Goal: Information Seeking & Learning: Find specific fact

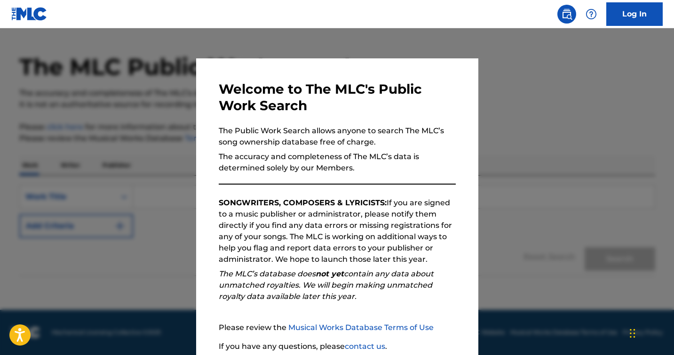
scroll to position [76, 0]
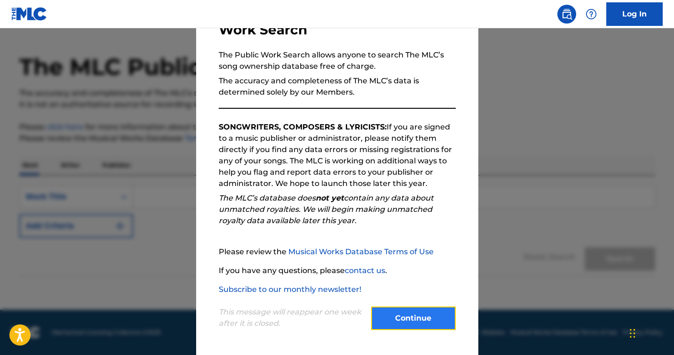
click at [432, 325] on button "Continue" at bounding box center [413, 318] width 85 height 24
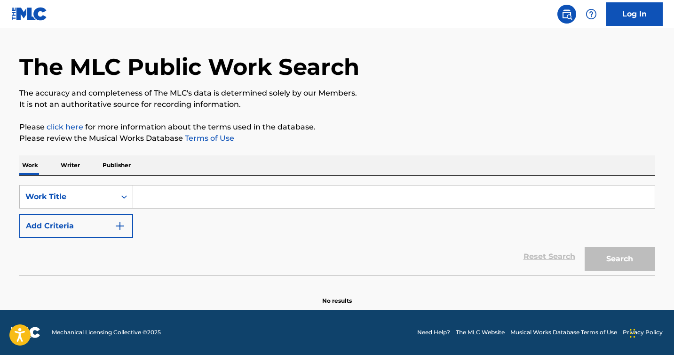
click at [161, 192] on input "Search Form" at bounding box center [394, 196] width 522 height 23
paste input "Walk This Way,"
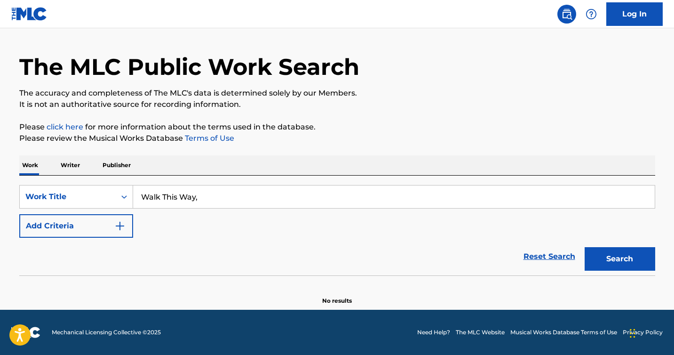
click at [585, 247] on button "Search" at bounding box center [620, 259] width 71 height 24
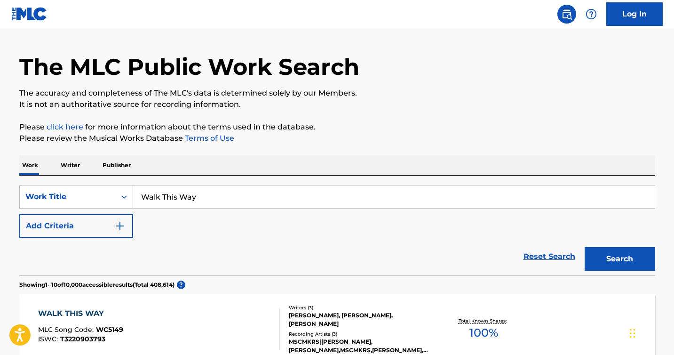
click at [585, 247] on button "Search" at bounding box center [620, 259] width 71 height 24
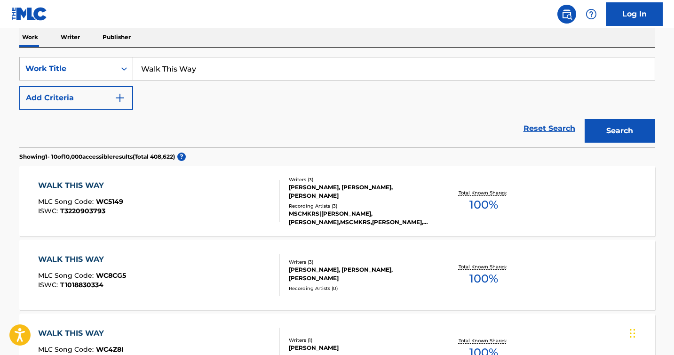
scroll to position [64, 0]
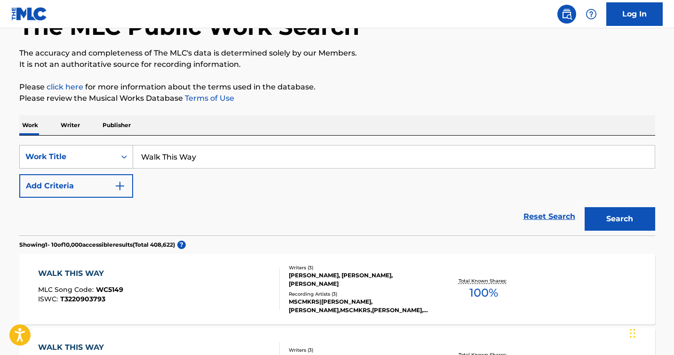
drag, startPoint x: 235, startPoint y: 152, endPoint x: 107, endPoint y: 152, distance: 127.9
click at [107, 152] on div "SearchWithCriteria0cf45709-e9a6-4d89-b604-dbcf997871e7 Work Title Walk This Way" at bounding box center [337, 157] width 636 height 24
paste input "“Walk This Way,” by RUN DMC and Aerosmith"
click at [585, 207] on button "Search" at bounding box center [620, 219] width 71 height 24
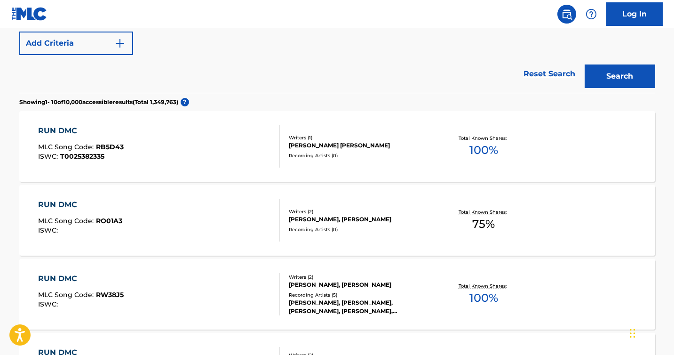
scroll to position [135, 0]
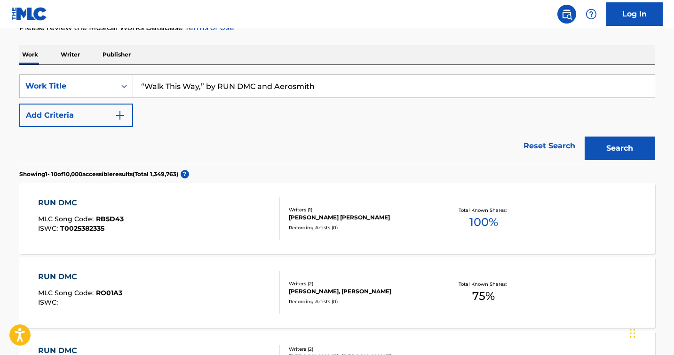
drag, startPoint x: 320, startPoint y: 87, endPoint x: 209, endPoint y: 88, distance: 111.0
click at [209, 88] on input "“Walk This Way,” by RUN DMC and Aerosmith" at bounding box center [394, 86] width 522 height 23
click at [144, 87] on input "“Walk This Way" at bounding box center [394, 86] width 522 height 23
type input "Walk This Way"
click at [585, 136] on button "Search" at bounding box center [620, 148] width 71 height 24
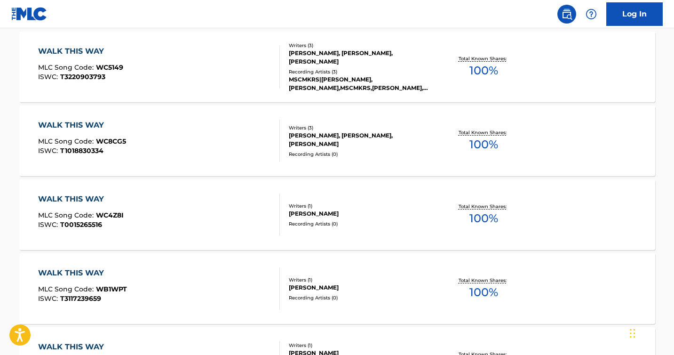
scroll to position [290, 0]
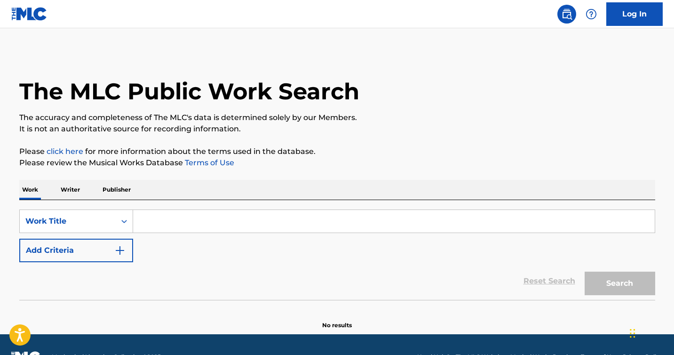
click at [222, 220] on input "Search Form" at bounding box center [394, 221] width 522 height 23
type input "w"
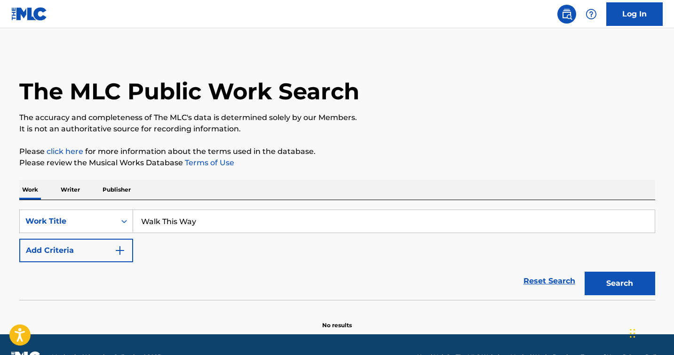
type input "Walk This Way"
click at [585, 271] on button "Search" at bounding box center [620, 283] width 71 height 24
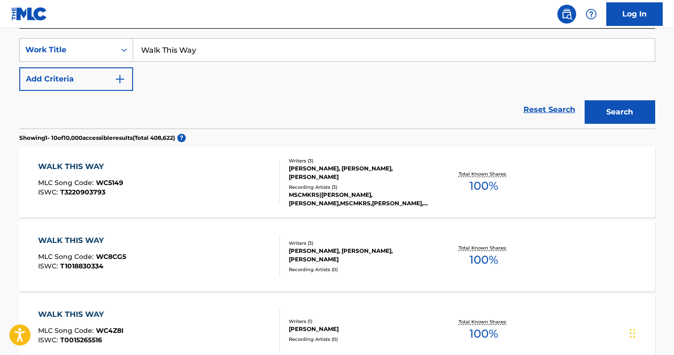
scroll to position [174, 0]
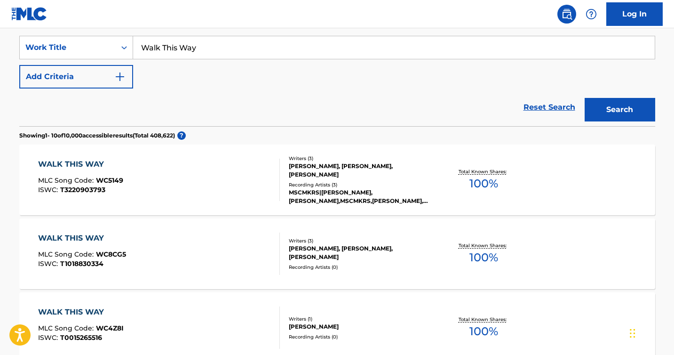
click at [84, 157] on div "WALK THIS WAY MLC Song Code : WC5149 ISWC : T3220903793 Writers ( 3 ) [PERSON_N…" at bounding box center [337, 179] width 636 height 71
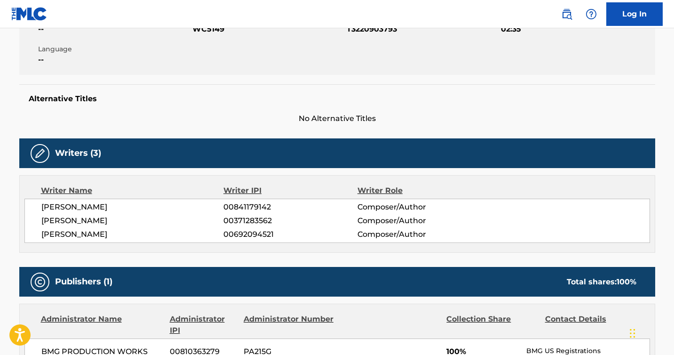
scroll to position [223, 0]
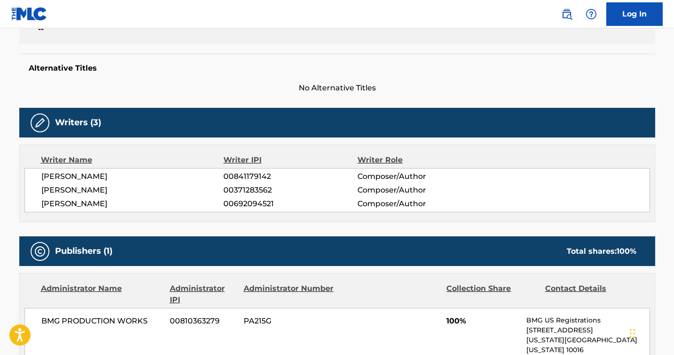
drag, startPoint x: 164, startPoint y: 173, endPoint x: 46, endPoint y: 173, distance: 118.5
click at [46, 173] on span "[PERSON_NAME]" at bounding box center [132, 176] width 183 height 11
click at [83, 176] on span "[PERSON_NAME]" at bounding box center [132, 176] width 183 height 11
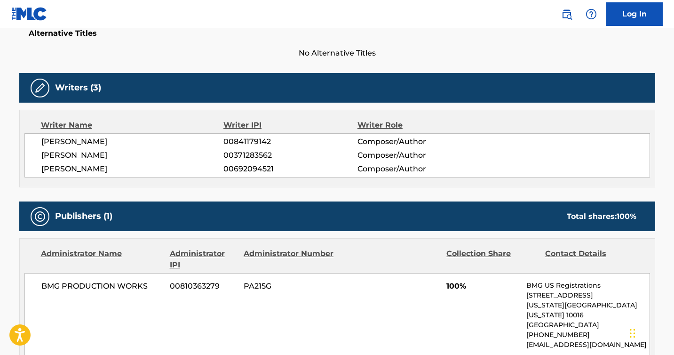
scroll to position [266, 0]
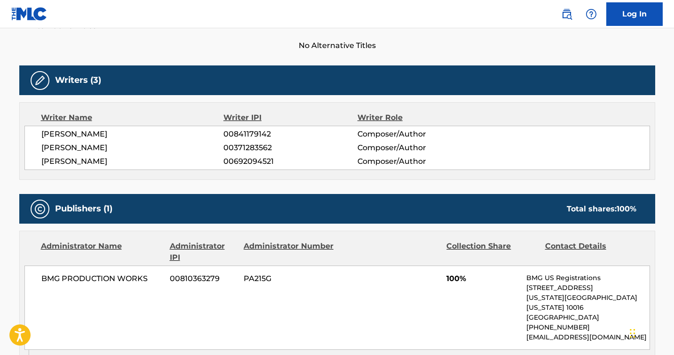
drag, startPoint x: 160, startPoint y: 134, endPoint x: 0, endPoint y: 134, distance: 160.4
click at [0, 134] on main "< Back to public search results Copy work link WALK THIS WAY Work Detail Member…" at bounding box center [337, 180] width 674 height 836
copy span "[PERSON_NAME]"
click at [166, 189] on div "Work Detail Member Work Identifier -- MLC Song Code WC5149 ISWC T3220903793 Dur…" at bounding box center [337, 243] width 636 height 683
drag, startPoint x: 109, startPoint y: 146, endPoint x: 1, endPoint y: 146, distance: 108.2
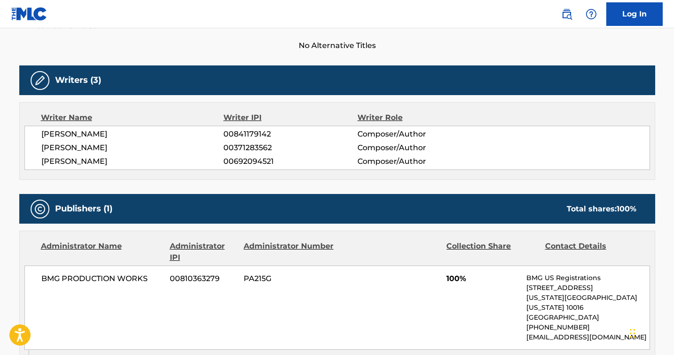
click at [1, 146] on main "< Back to public search results Copy work link WALK THIS WAY Work Detail Member…" at bounding box center [337, 180] width 674 height 836
copy span "[PERSON_NAME]"
click at [316, 178] on div "Writer Name Writer IPI Writer Role [PERSON_NAME] 00841179142 Composer/Author [P…" at bounding box center [337, 141] width 636 height 78
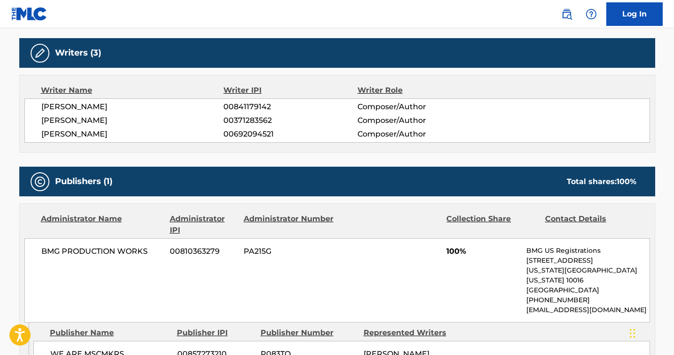
scroll to position [0, 0]
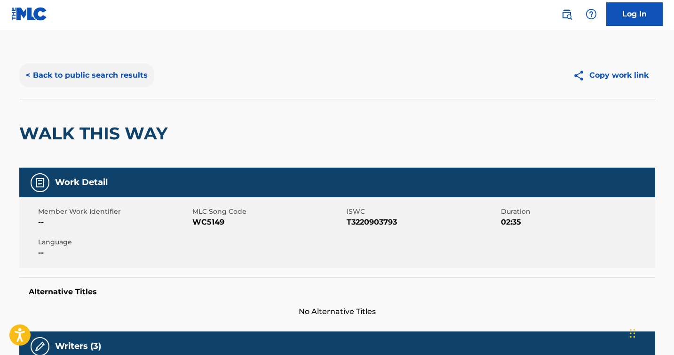
click at [81, 72] on button "< Back to public search results" at bounding box center [86, 76] width 135 height 24
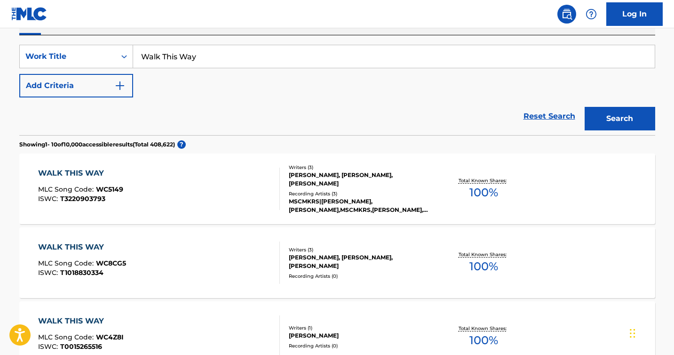
scroll to position [72, 0]
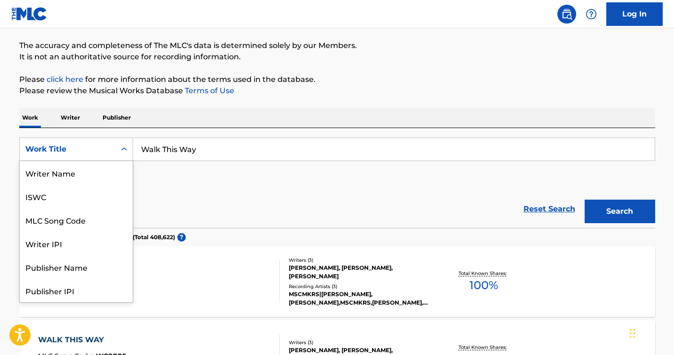
click at [119, 145] on icon "Search Form" at bounding box center [123, 148] width 9 height 9
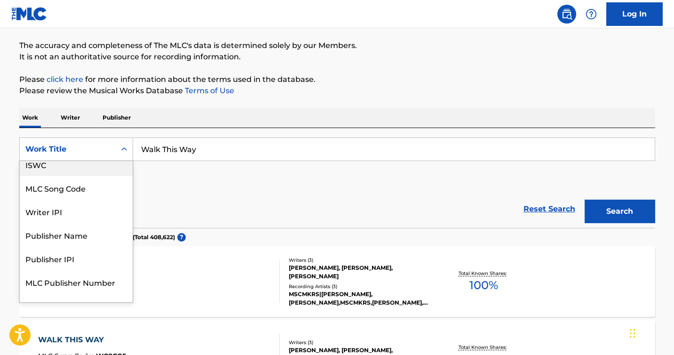
scroll to position [0, 0]
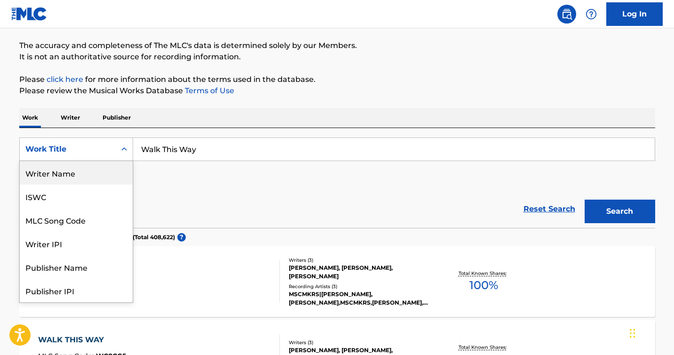
click at [107, 167] on div "Writer Name" at bounding box center [76, 173] width 113 height 24
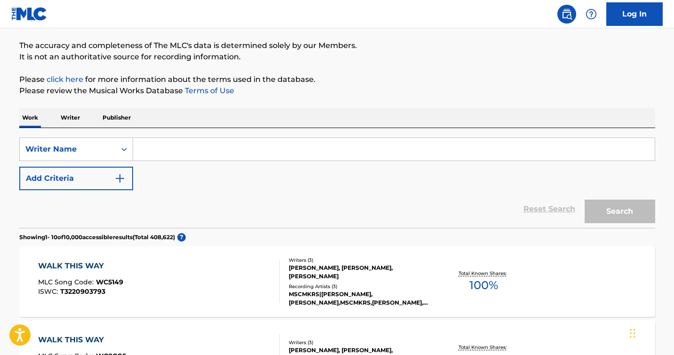
click at [165, 156] on input "Search Form" at bounding box center [394, 149] width 522 height 23
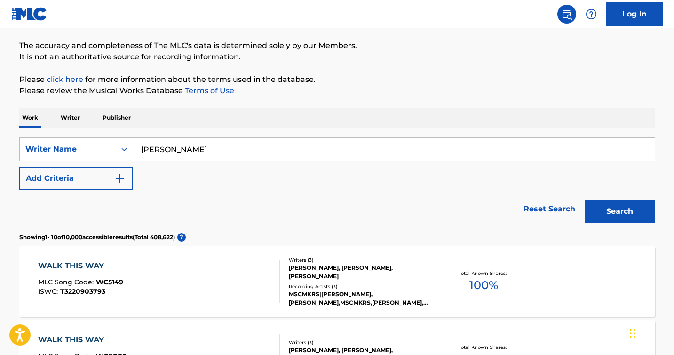
type input "[PERSON_NAME]"
click at [585, 199] on button "Search" at bounding box center [620, 211] width 71 height 24
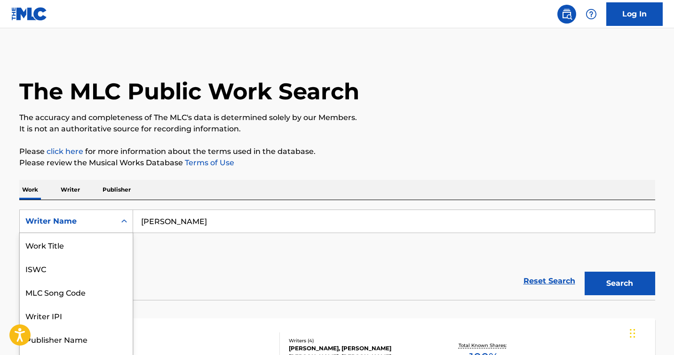
scroll to position [17, 0]
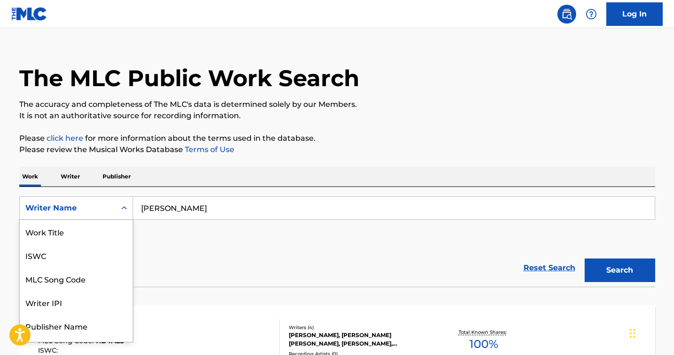
click at [130, 220] on div "Writer Name selected, 8 of 8. 8 results available. Use Up and Down to choose op…" at bounding box center [76, 208] width 114 height 24
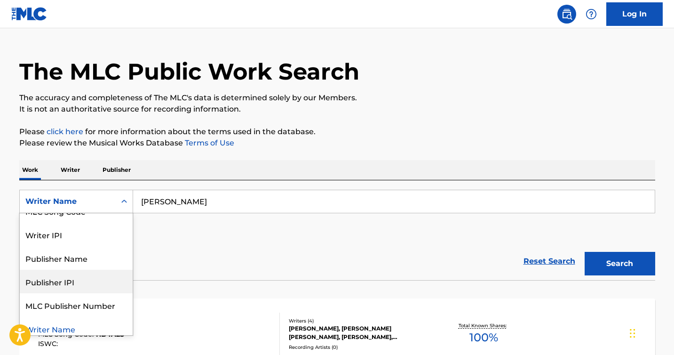
scroll to position [0, 0]
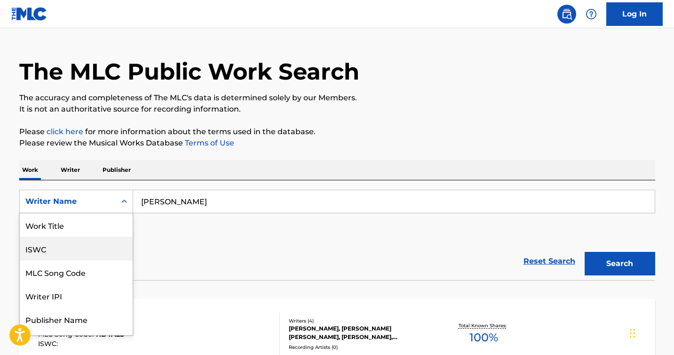
click at [239, 238] on div "SearchWithCriteriaa245111d-5b4b-423d-8fdc-9d38fcbb4631 ISWC, 2 of 8. 8 results …" at bounding box center [337, 216] width 636 height 53
click at [130, 204] on div "Search Form" at bounding box center [124, 201] width 17 height 17
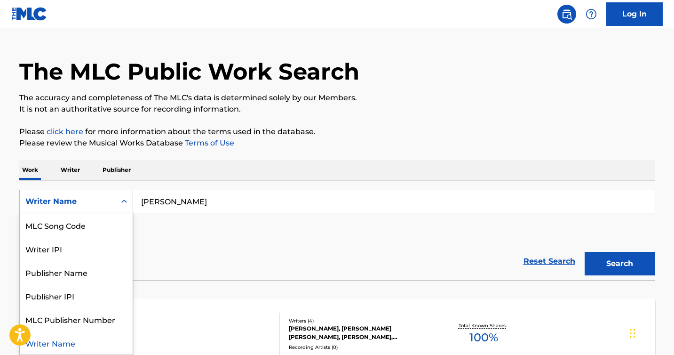
click at [230, 232] on div "SearchWithCriteriaa245111d-5b4b-423d-8fdc-9d38fcbb4631 Writer Name selected, 8 …" at bounding box center [337, 216] width 636 height 53
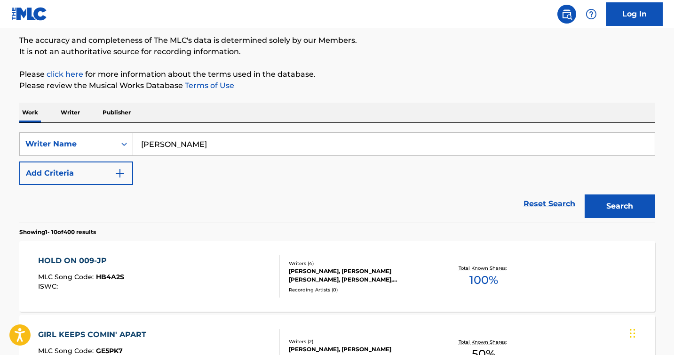
scroll to position [86, 0]
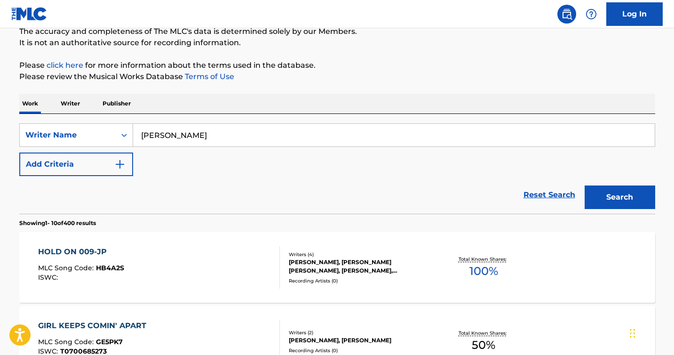
click at [70, 106] on p "Writer" at bounding box center [70, 104] width 25 height 20
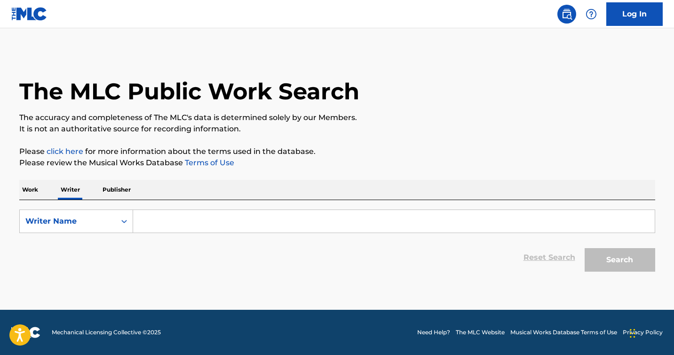
click at [32, 189] on p "Work" at bounding box center [30, 190] width 22 height 20
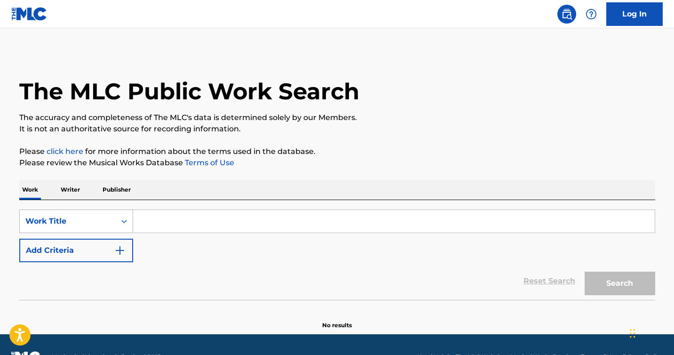
click at [114, 218] on div "Work Title" at bounding box center [76, 221] width 114 height 24
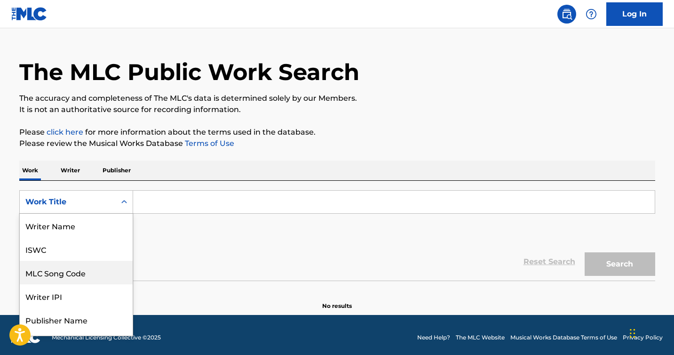
scroll to position [47, 0]
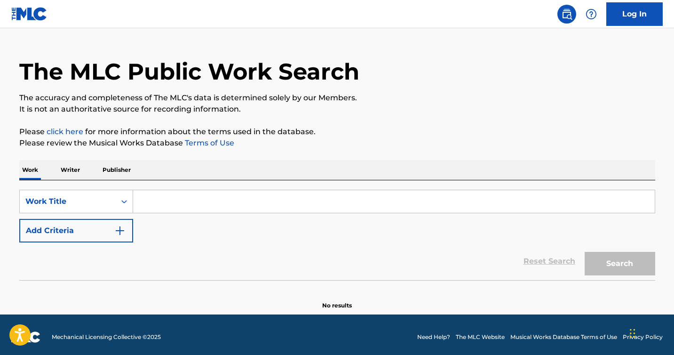
click at [171, 202] on input "Search Form" at bounding box center [394, 201] width 522 height 23
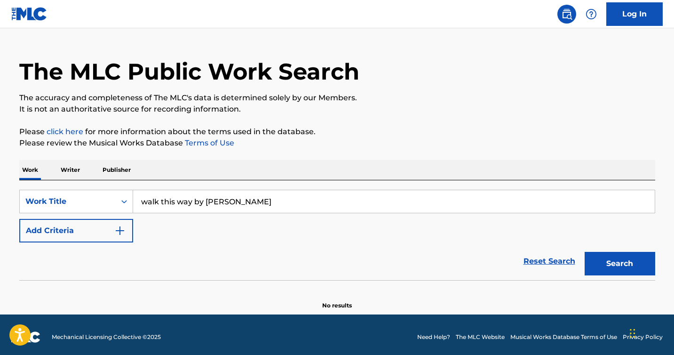
click at [585, 252] on button "Search" at bounding box center [620, 264] width 71 height 24
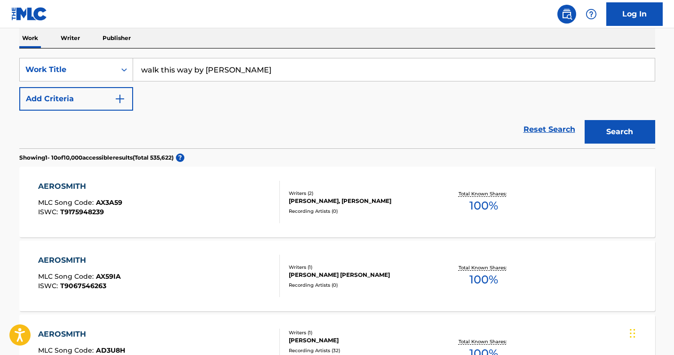
scroll to position [121, 0]
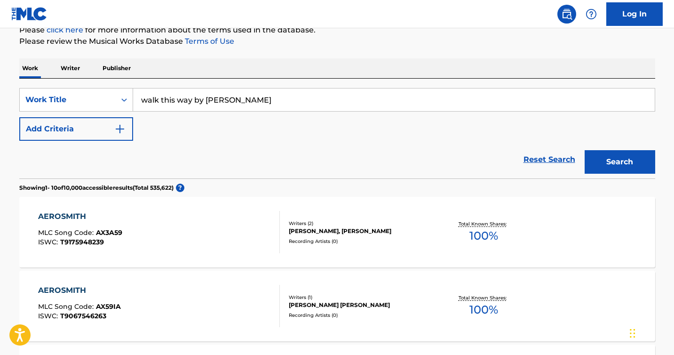
drag, startPoint x: 263, startPoint y: 101, endPoint x: 194, endPoint y: 102, distance: 69.2
click at [194, 102] on input "walk this way by [PERSON_NAME]" at bounding box center [394, 99] width 522 height 23
click at [585, 150] on button "Search" at bounding box center [620, 162] width 71 height 24
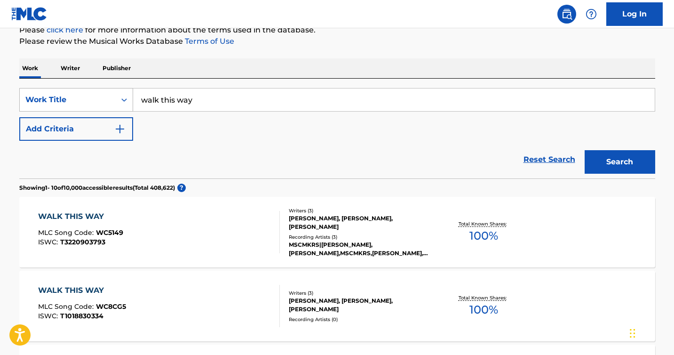
drag, startPoint x: 269, startPoint y: 98, endPoint x: 63, endPoint y: 93, distance: 205.6
click at [63, 93] on div "SearchWithCriteria68cb7f2e-d175-4684-a4f4-ab456492f425 Work Title walk this way" at bounding box center [337, 100] width 636 height 24
paste input "“Walk This Way,” by RUN DMC and Aerosmith"
click at [585, 150] on button "Search" at bounding box center [620, 162] width 71 height 24
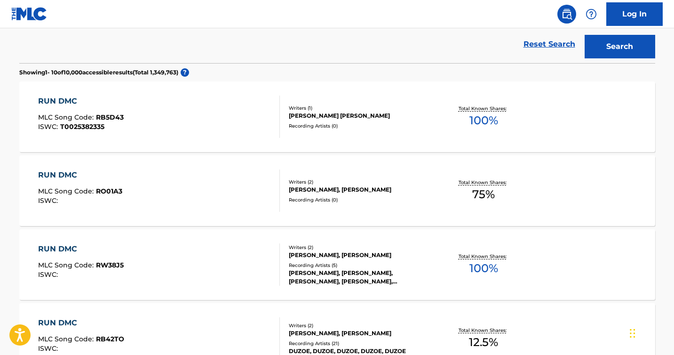
scroll to position [0, 0]
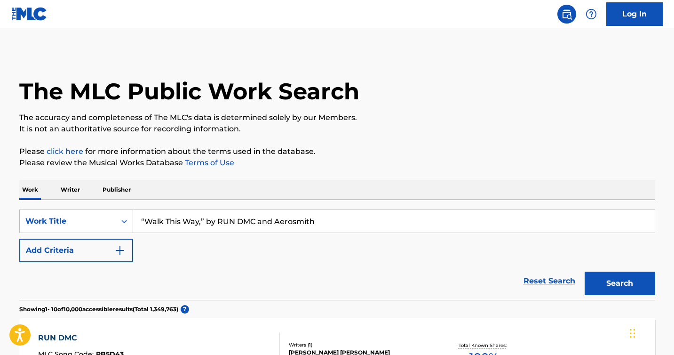
drag, startPoint x: 320, startPoint y: 222, endPoint x: 0, endPoint y: 202, distance: 320.5
type input "walk this way"
click at [585, 271] on button "Search" at bounding box center [620, 283] width 71 height 24
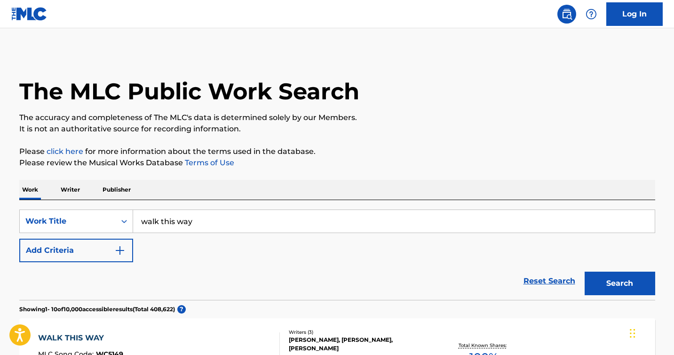
click at [82, 152] on link "click here" at bounding box center [65, 151] width 37 height 9
click at [123, 219] on div "Work Title" at bounding box center [76, 221] width 114 height 24
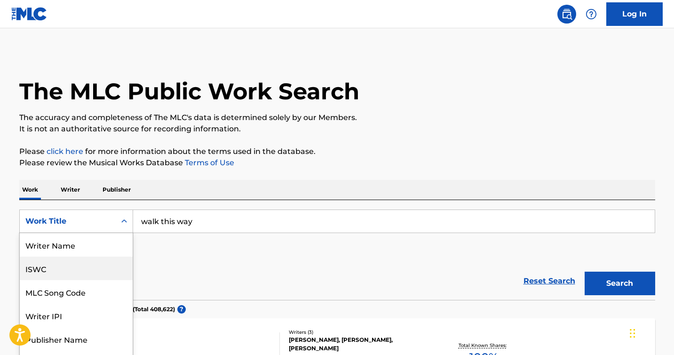
click at [352, 182] on div "Work Writer Publisher" at bounding box center [337, 190] width 636 height 20
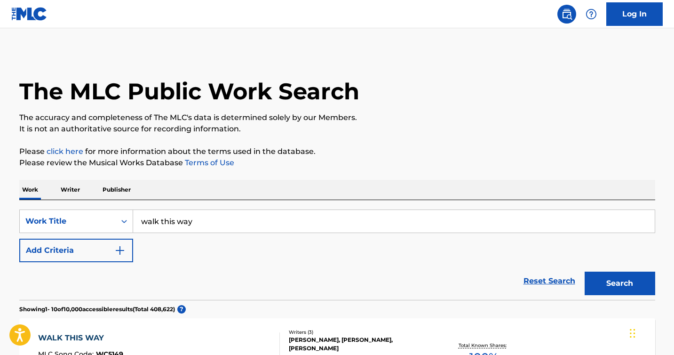
click at [72, 190] on p "Writer" at bounding box center [70, 190] width 25 height 20
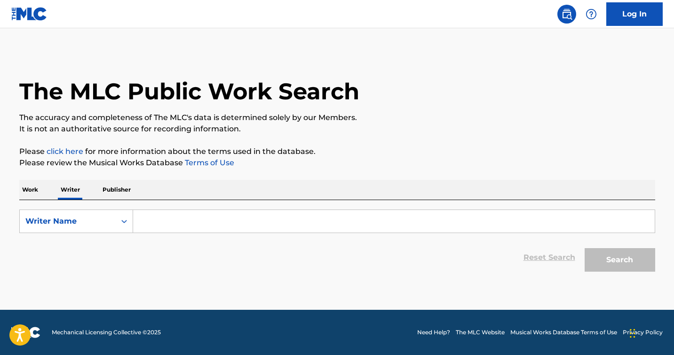
click at [152, 217] on input "Search Form" at bounding box center [394, 221] width 522 height 23
click at [119, 274] on div "Reset Search Search" at bounding box center [337, 257] width 636 height 38
click at [170, 217] on input "Search Form" at bounding box center [394, 221] width 522 height 23
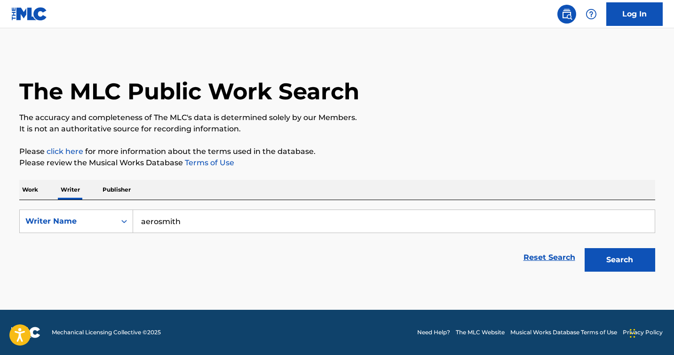
click at [585, 248] on button "Search" at bounding box center [620, 260] width 71 height 24
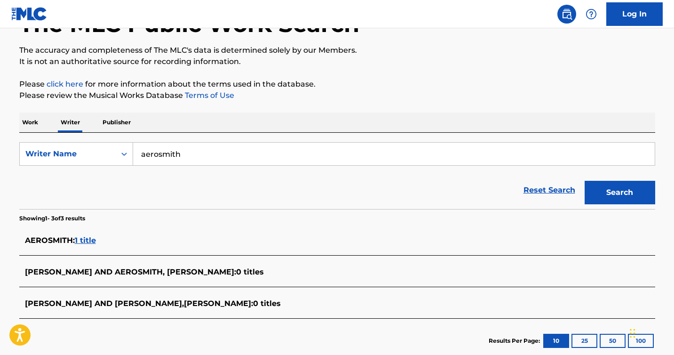
scroll to position [125, 0]
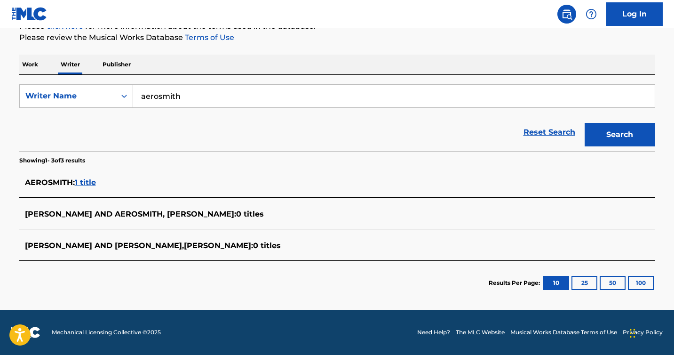
click at [92, 180] on span "1 title" at bounding box center [85, 182] width 21 height 9
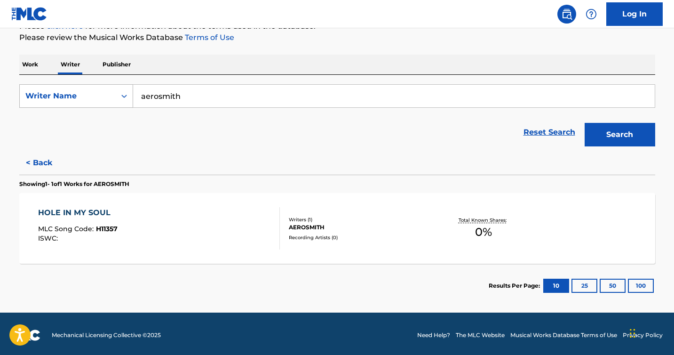
drag, startPoint x: 207, startPoint y: 92, endPoint x: 98, endPoint y: 91, distance: 108.2
click at [98, 91] on div "SearchWithCriteria123204d1-60c4-467e-8053-3eae977b1d33 Writer Name aerosmith" at bounding box center [337, 96] width 636 height 24
click at [585, 123] on button "Search" at bounding box center [620, 135] width 71 height 24
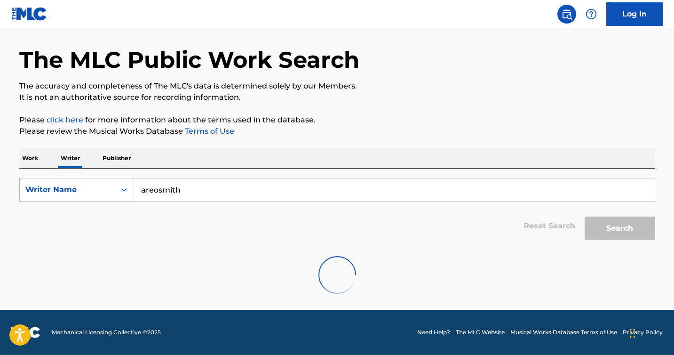
scroll to position [0, 0]
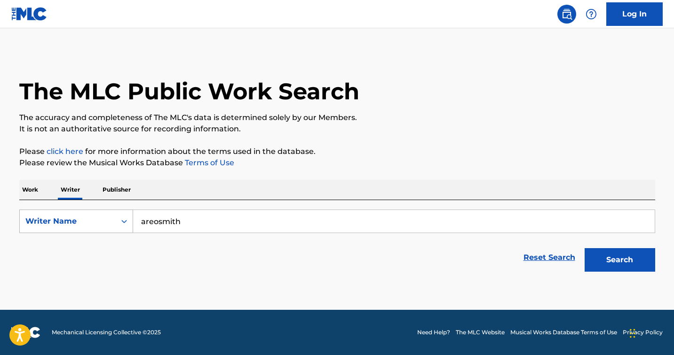
drag, startPoint x: 236, startPoint y: 219, endPoint x: 97, endPoint y: 214, distance: 138.4
click at [97, 214] on div "SearchWithCriteria123204d1-60c4-467e-8053-3eae977b1d33 Writer Name [PERSON_NAME]" at bounding box center [337, 221] width 636 height 24
paste input "Aer"
type input "Aerosmith"
click at [585, 248] on button "Search" at bounding box center [620, 260] width 71 height 24
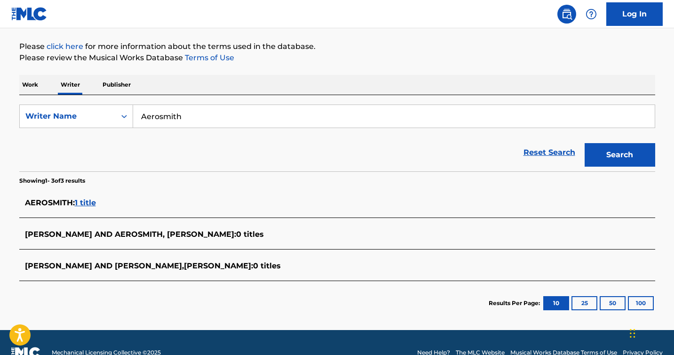
scroll to position [125, 0]
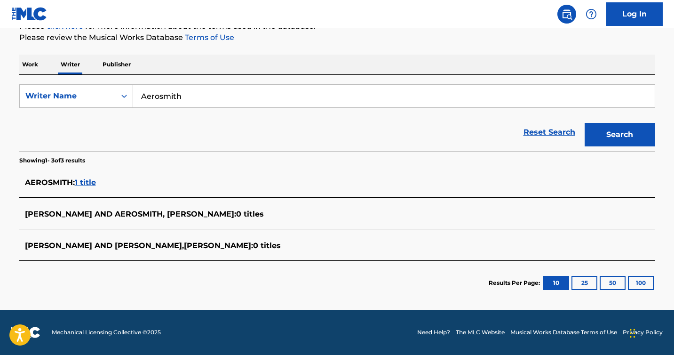
click at [45, 64] on div "Work Writer Publisher" at bounding box center [337, 65] width 636 height 20
click at [32, 63] on p "Work" at bounding box center [30, 65] width 22 height 20
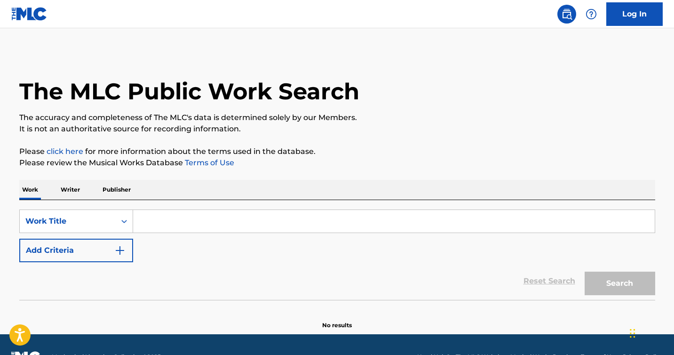
scroll to position [24, 0]
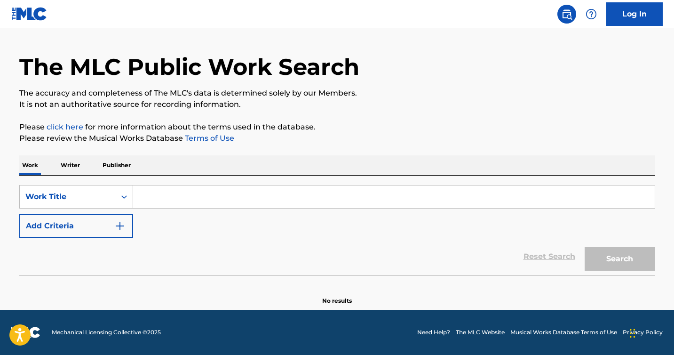
click at [203, 210] on div "SearchWithCriteria68cb7f2e-d175-4684-a4f4-ab456492f425 Work Title Add Criteria" at bounding box center [337, 211] width 636 height 53
click at [109, 165] on p "Publisher" at bounding box center [117, 165] width 34 height 20
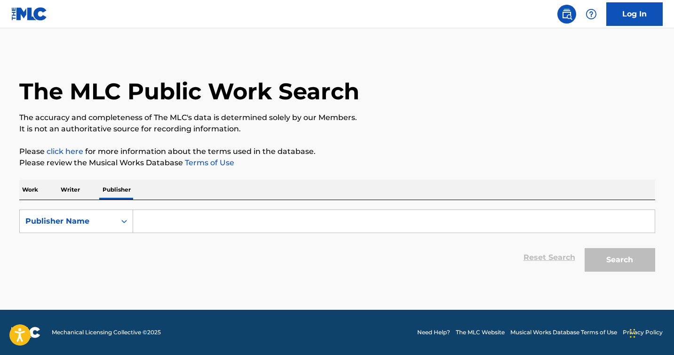
click at [307, 131] on p "It is not an authoritative source for recording information." at bounding box center [337, 128] width 636 height 11
click at [103, 217] on div "Publisher Name" at bounding box center [67, 220] width 85 height 11
click at [24, 181] on p "Work" at bounding box center [30, 190] width 22 height 20
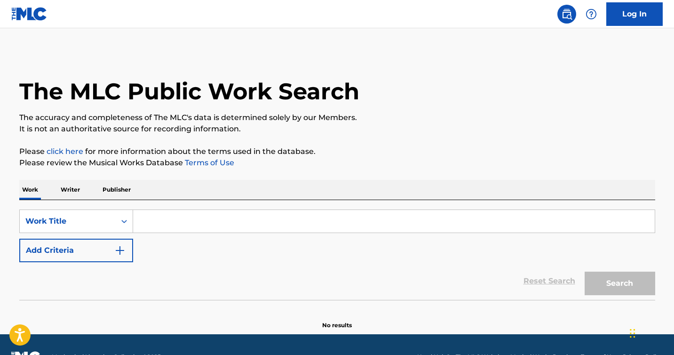
click at [135, 243] on div "SearchWithCriteria68cb7f2e-d175-4684-a4f4-ab456492f425 Work Title Add Criteria" at bounding box center [337, 235] width 636 height 53
click at [120, 244] on button "Add Criteria" at bounding box center [76, 250] width 114 height 24
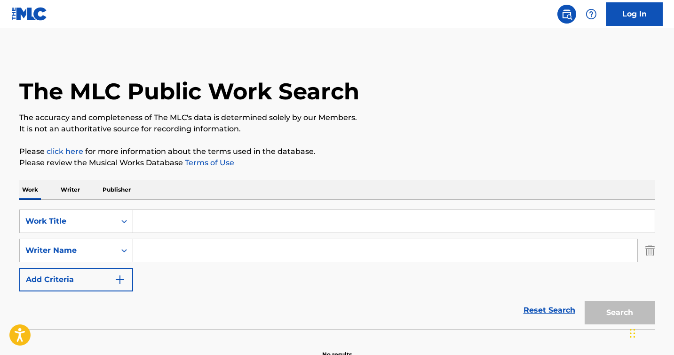
click at [188, 217] on input "Search Form" at bounding box center [394, 221] width 522 height 23
type input "Walk this way"
click at [159, 250] on input "Search Form" at bounding box center [385, 250] width 504 height 23
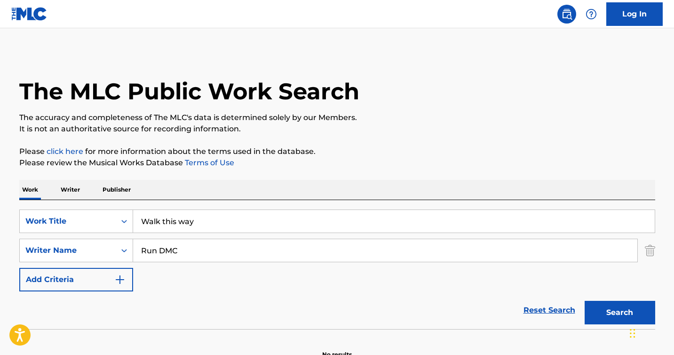
click at [585, 301] on button "Search" at bounding box center [620, 313] width 71 height 24
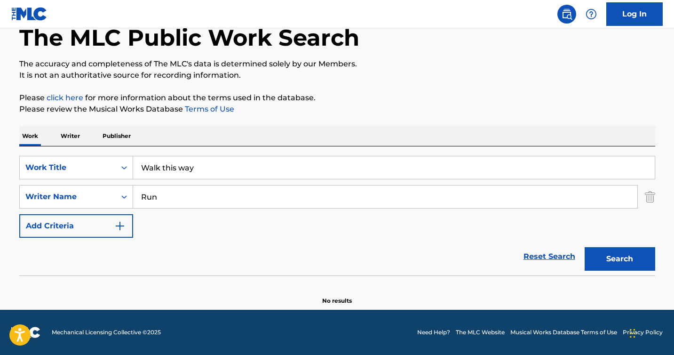
click at [585, 247] on button "Search" at bounding box center [620, 259] width 71 height 24
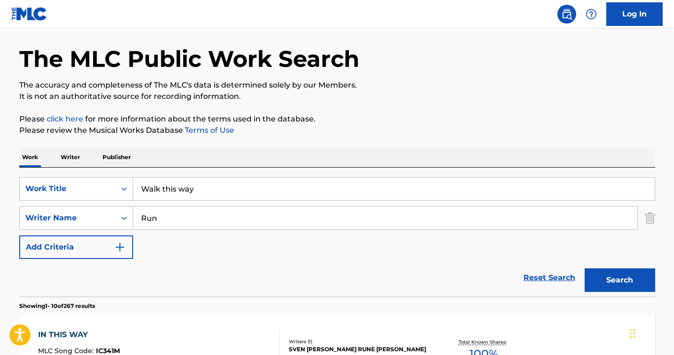
scroll to position [76, 0]
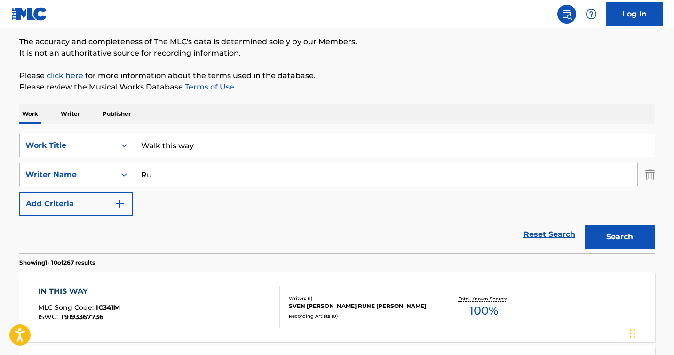
type input "R"
click at [115, 177] on div "Writer Name" at bounding box center [68, 175] width 96 height 18
click at [121, 175] on icon "Search Form" at bounding box center [123, 174] width 9 height 9
click at [211, 180] on input "Search Form" at bounding box center [385, 174] width 504 height 23
paste input "[PERSON_NAME]"
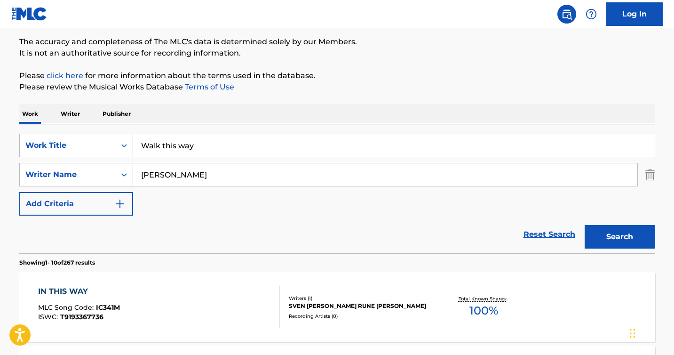
type input "[PERSON_NAME]"
click at [585, 225] on button "Search" at bounding box center [620, 237] width 71 height 24
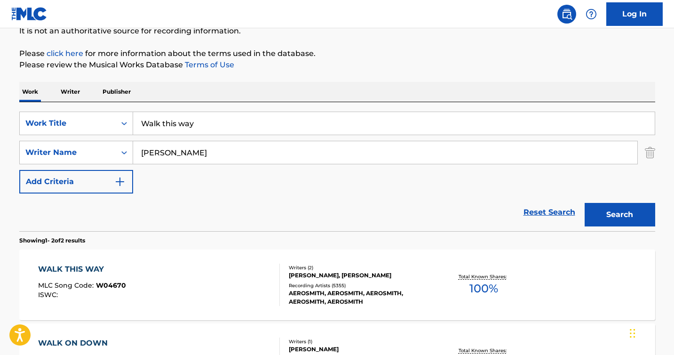
scroll to position [68, 0]
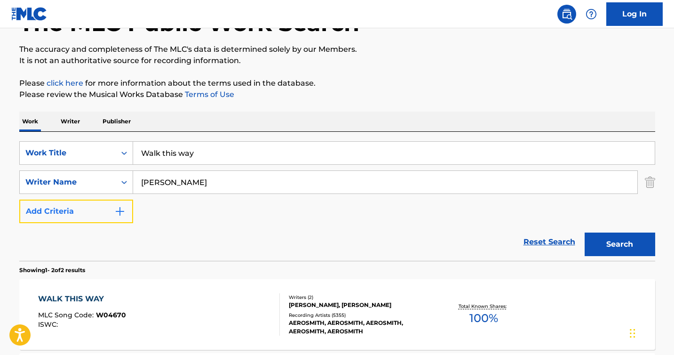
click at [108, 211] on button "Add Criteria" at bounding box center [76, 211] width 114 height 24
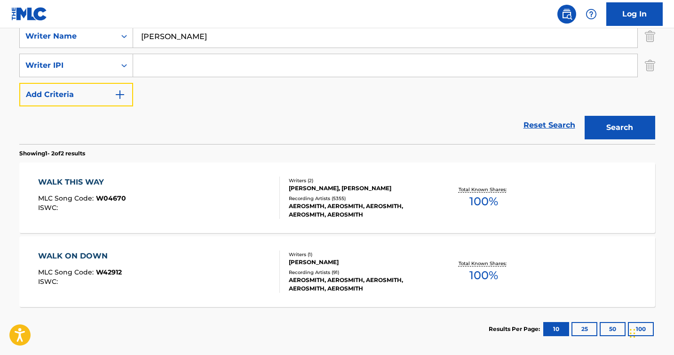
scroll to position [260, 0]
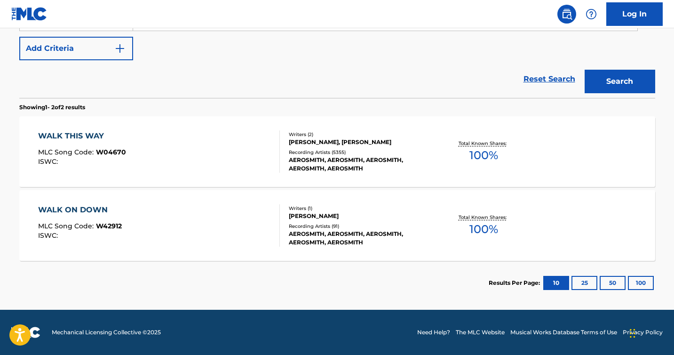
click at [240, 149] on div "WALK THIS WAY MLC Song Code : W04670 ISWC :" at bounding box center [159, 151] width 242 height 42
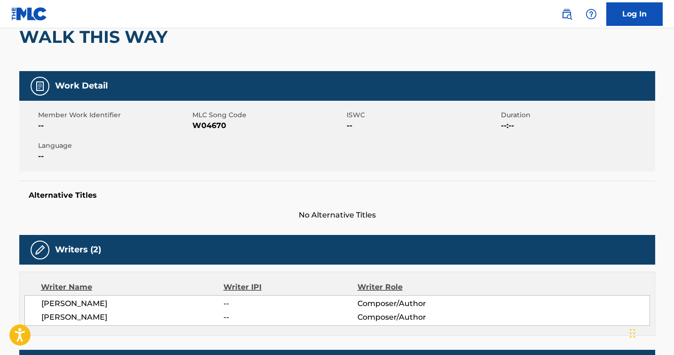
scroll to position [97, 0]
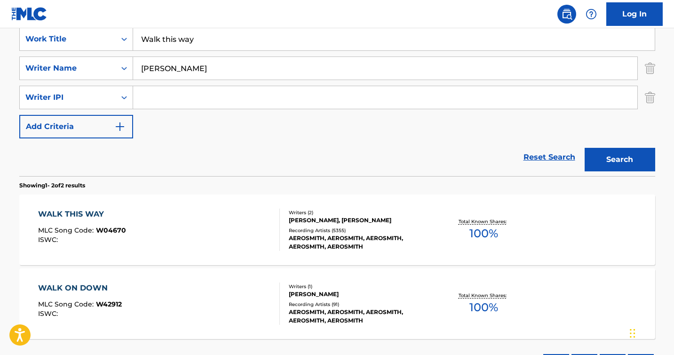
scroll to position [185, 0]
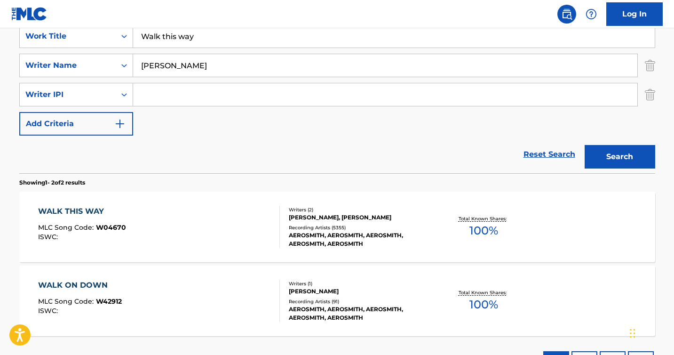
click at [167, 87] on input "Search Form" at bounding box center [385, 94] width 504 height 23
click at [585, 145] on button "Search" at bounding box center [620, 157] width 71 height 24
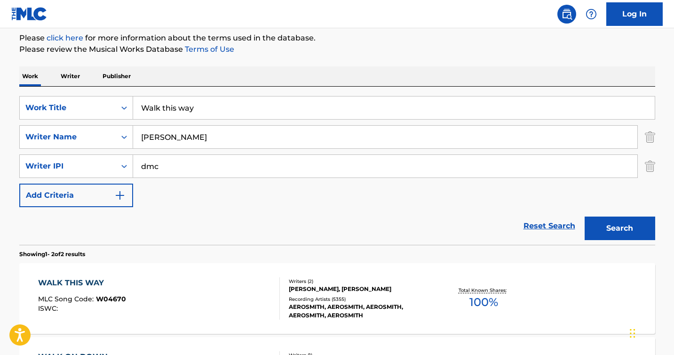
scroll to position [83, 0]
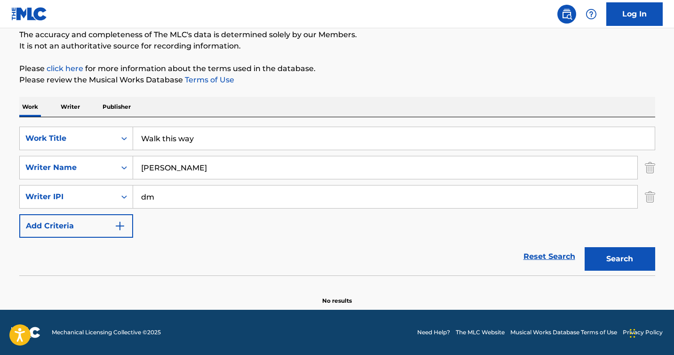
type input "d"
click at [585, 247] on button "Search" at bounding box center [620, 259] width 71 height 24
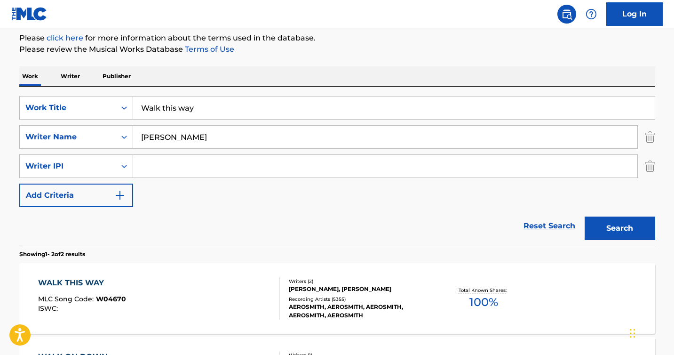
scroll to position [185, 0]
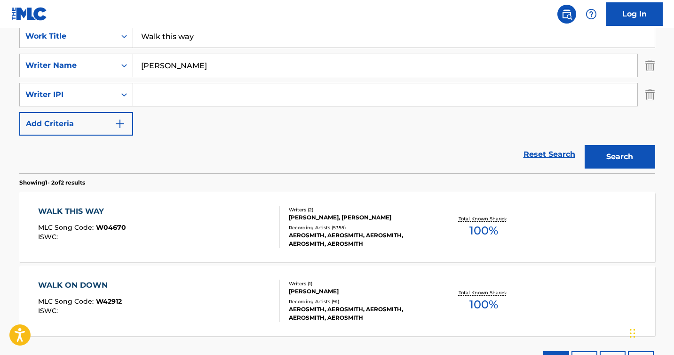
click at [343, 233] on div "AEROSMITH, AEROSMITH, AEROSMITH, AEROSMITH, AEROSMITH" at bounding box center [360, 239] width 142 height 17
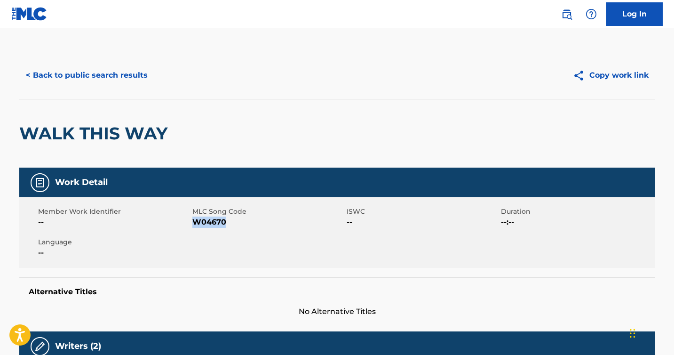
drag, startPoint x: 230, startPoint y: 219, endPoint x: 192, endPoint y: 221, distance: 38.1
click at [192, 221] on span "W04670" at bounding box center [268, 221] width 152 height 11
copy span "W04670"
click at [341, 254] on div "Member Work Identifier -- MLC Song Code W04670 ISWC -- Duration --:-- Language …" at bounding box center [337, 232] width 636 height 71
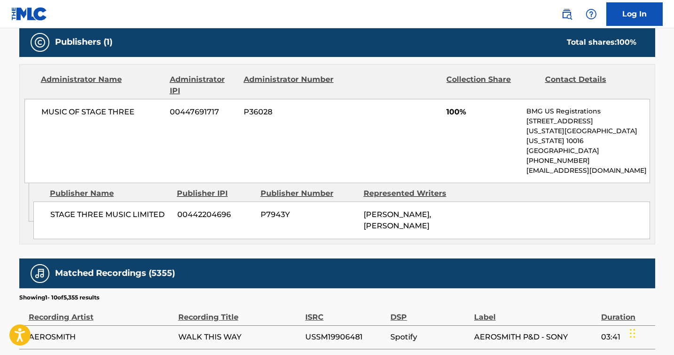
scroll to position [34, 0]
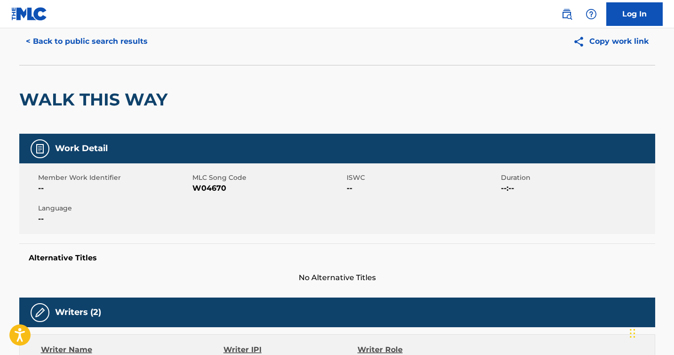
click at [249, 164] on div "Member Work Identifier -- MLC Song Code W04670 ISWC -- Duration --:-- Language …" at bounding box center [337, 198] width 636 height 71
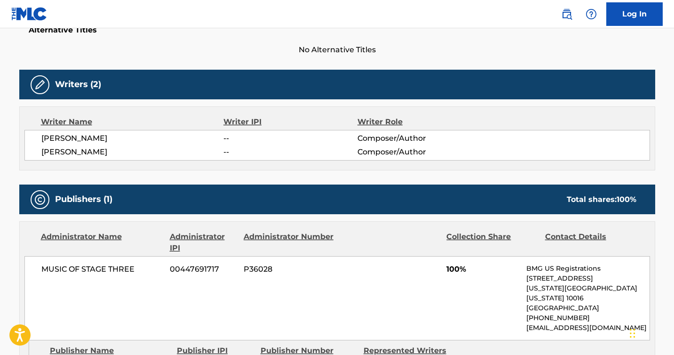
scroll to position [268, 0]
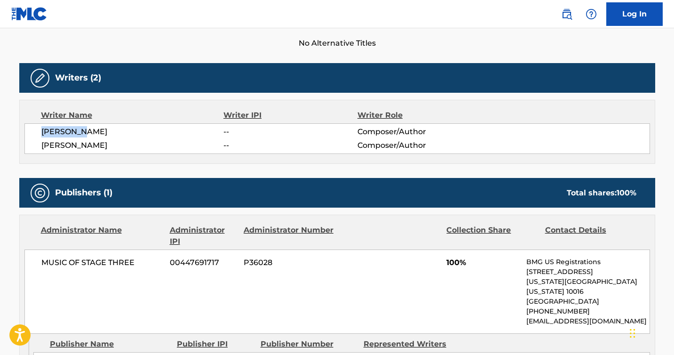
drag, startPoint x: 83, startPoint y: 131, endPoint x: 40, endPoint y: 131, distance: 43.3
click at [40, 131] on div "[PERSON_NAME] -- Composer/Author [PERSON_NAME] -- Composer/Author" at bounding box center [337, 138] width 626 height 31
copy span "[PERSON_NAME]"
drag, startPoint x: 100, startPoint y: 147, endPoint x: 40, endPoint y: 146, distance: 59.7
click at [40, 146] on div "[PERSON_NAME] -- Composer/Author [PERSON_NAME] -- Composer/Author" at bounding box center [337, 138] width 626 height 31
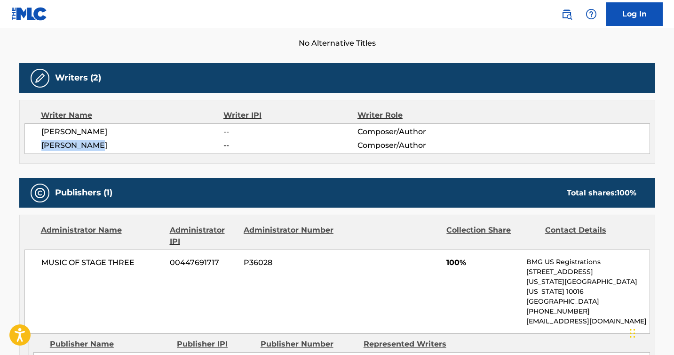
copy span "[PERSON_NAME]"
click at [337, 179] on div "Publishers (1) Total shares: 100 %" at bounding box center [337, 193] width 636 height 30
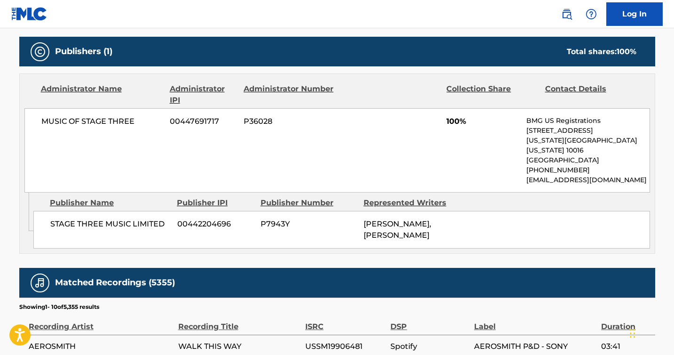
scroll to position [411, 0]
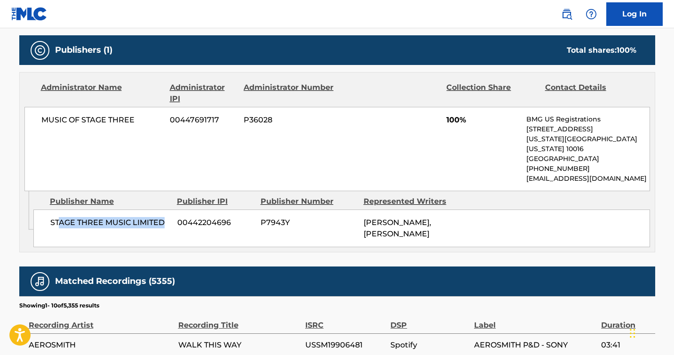
drag, startPoint x: 163, startPoint y: 213, endPoint x: 58, endPoint y: 212, distance: 105.4
click at [58, 217] on span "STAGE THREE MUSIC LIMITED" at bounding box center [110, 222] width 120 height 11
click at [92, 217] on span "STAGE THREE MUSIC LIMITED" at bounding box center [110, 222] width 120 height 11
drag, startPoint x: 168, startPoint y: 210, endPoint x: 47, endPoint y: 209, distance: 121.4
click at [47, 209] on div "STAGE THREE MUSIC LIMITED 00442204696 P7943Y [PERSON_NAME], [PERSON_NAME]" at bounding box center [341, 228] width 617 height 38
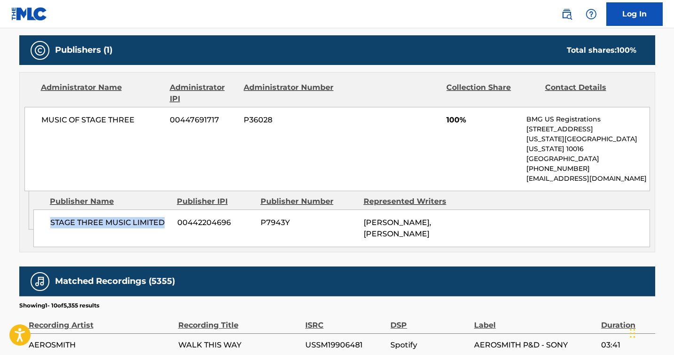
copy span "STAGE THREE MUSIC LIMITED"
click at [148, 135] on div "MUSIC OF STAGE THREE 00447691717 P36028 100% BMG US Registrations [STREET_ADDRE…" at bounding box center [337, 149] width 626 height 84
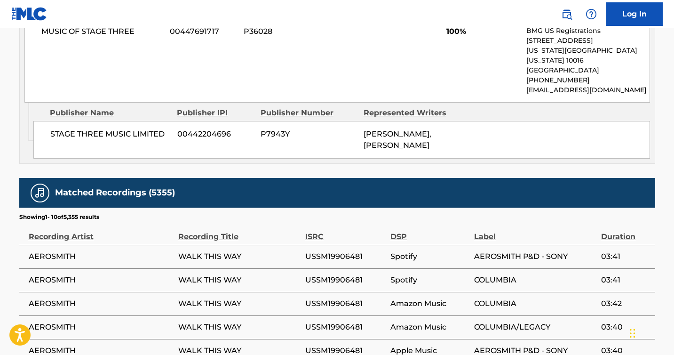
click at [93, 87] on div "MUSIC OF STAGE THREE 00447691717 P36028 100% BMG US Registrations [STREET_ADDRE…" at bounding box center [337, 60] width 626 height 84
click at [93, 107] on div "Publisher Name" at bounding box center [110, 112] width 120 height 11
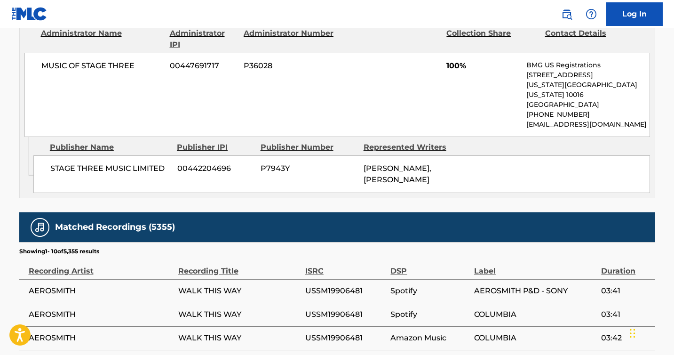
click at [339, 163] on span "P7943Y" at bounding box center [309, 168] width 96 height 11
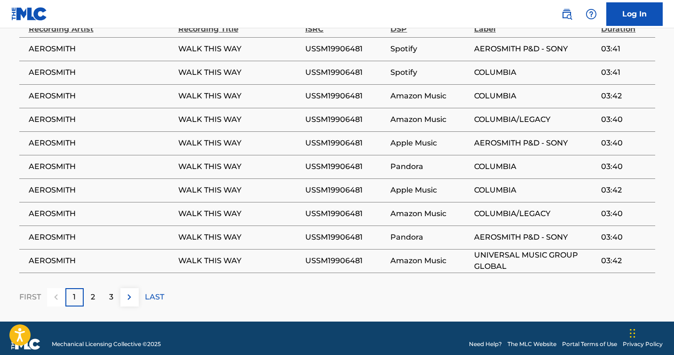
scroll to position [699, 0]
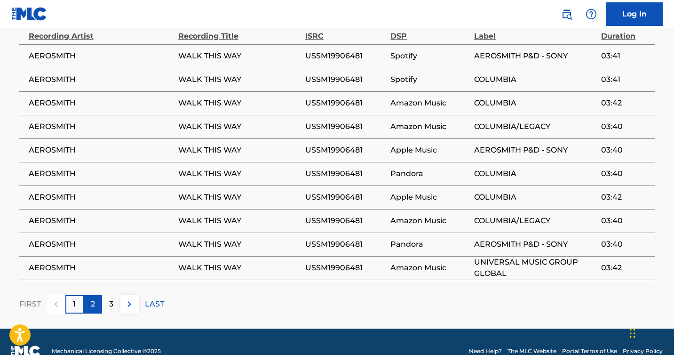
click at [88, 295] on div "2" at bounding box center [93, 304] width 18 height 18
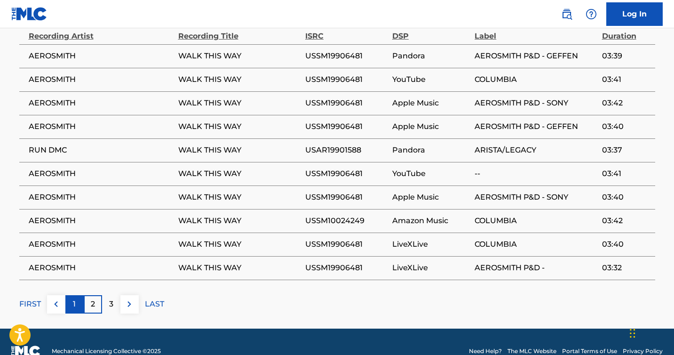
click at [73, 298] on p "1" at bounding box center [74, 303] width 3 height 11
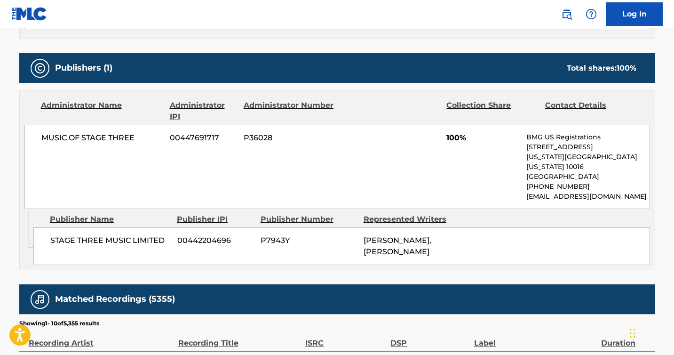
scroll to position [391, 0]
